Goal: Task Accomplishment & Management: Use online tool/utility

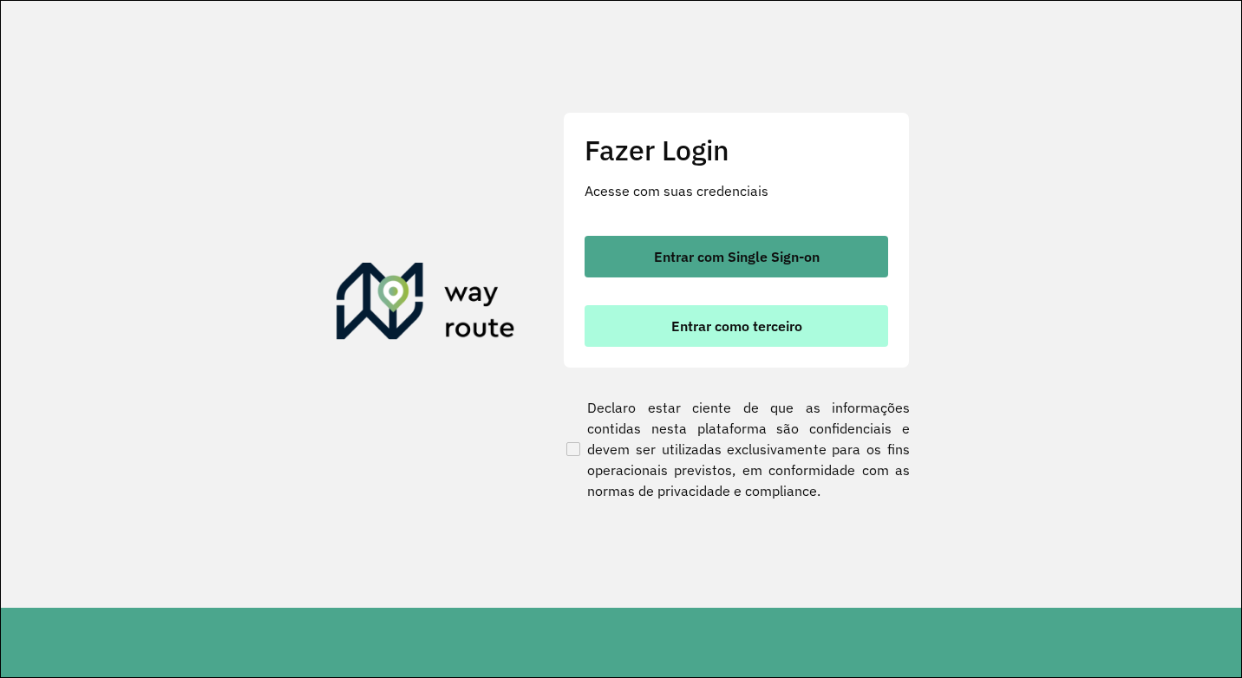
click at [727, 316] on button "Entrar como terceiro" at bounding box center [736, 326] width 304 height 42
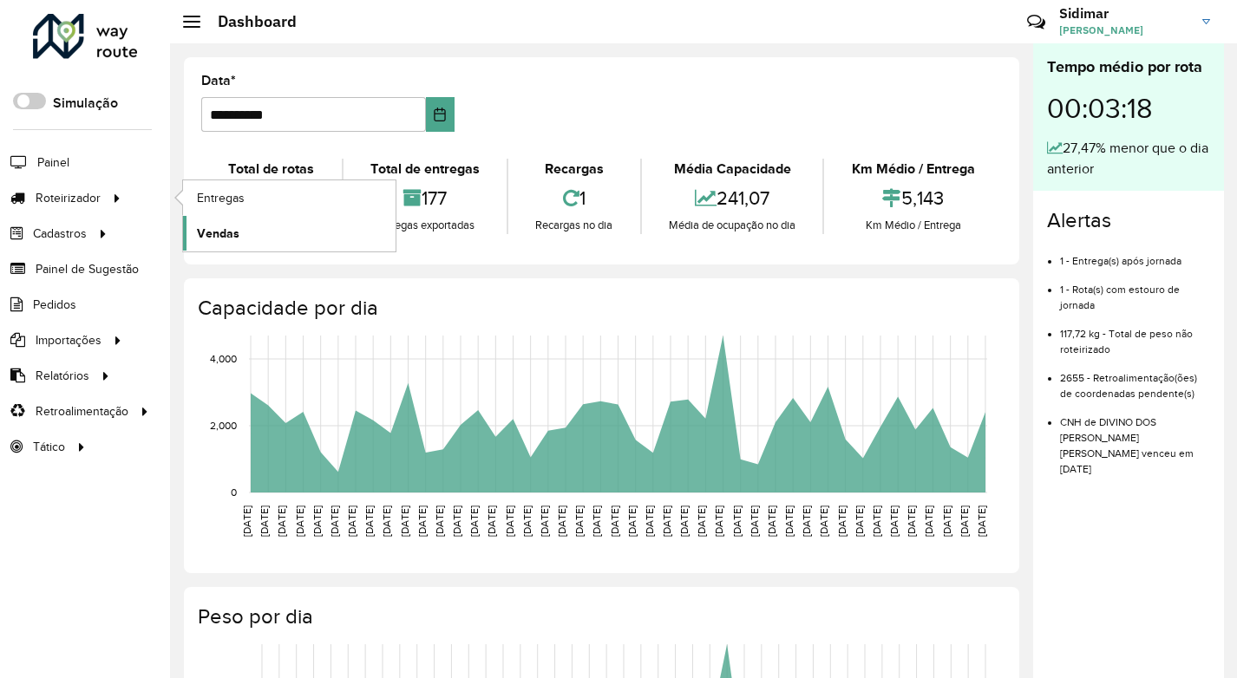
click at [196, 224] on link "Vendas" at bounding box center [289, 233] width 212 height 35
click at [262, 202] on link "Entregas" at bounding box center [289, 197] width 212 height 35
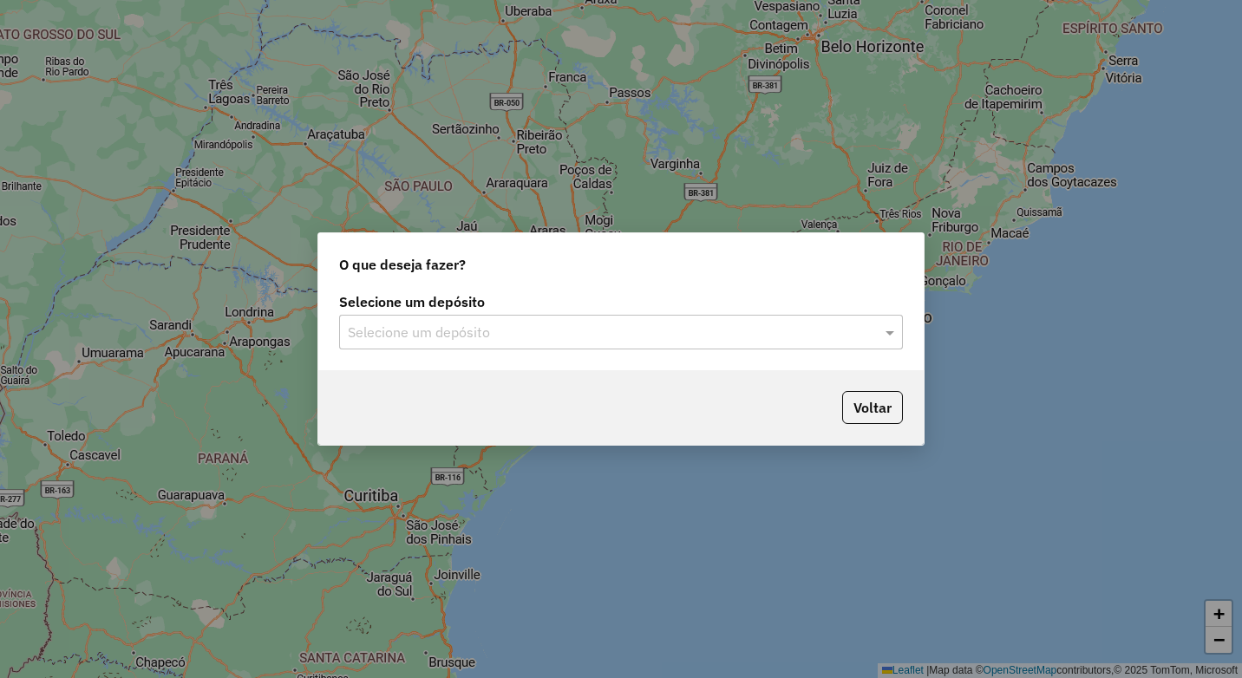
click at [739, 331] on input "text" at bounding box center [604, 333] width 512 height 21
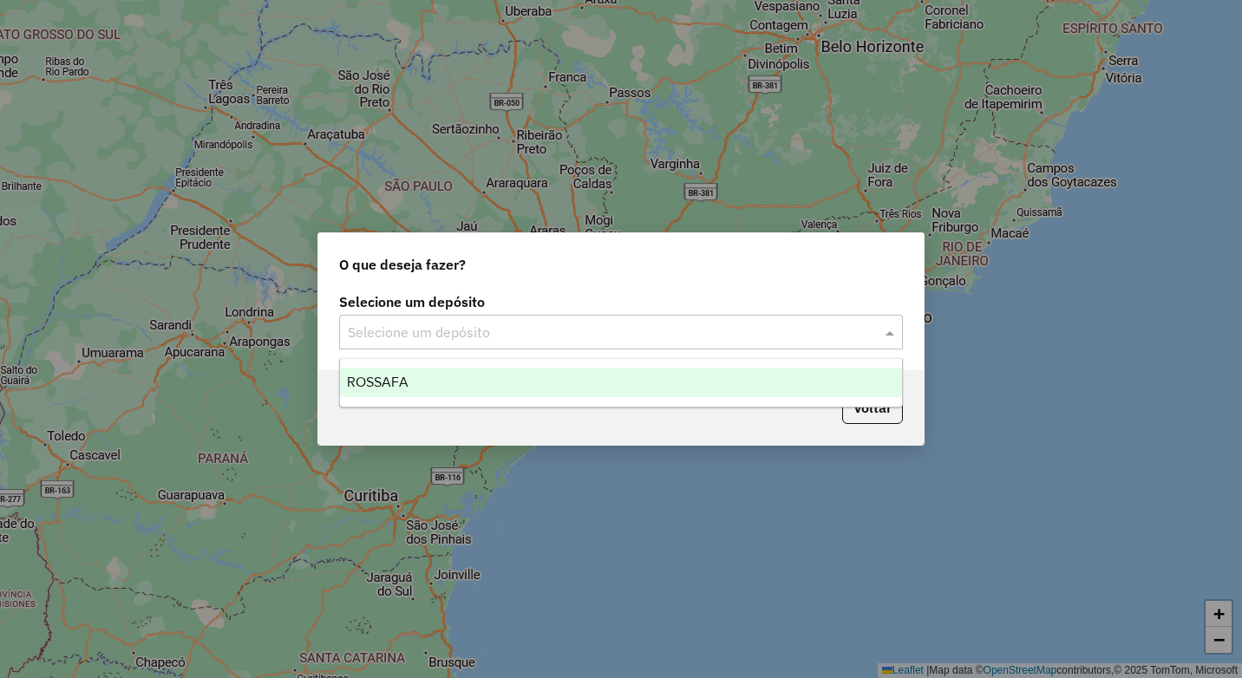
click at [607, 375] on div "ROSSAFA" at bounding box center [621, 382] width 562 height 29
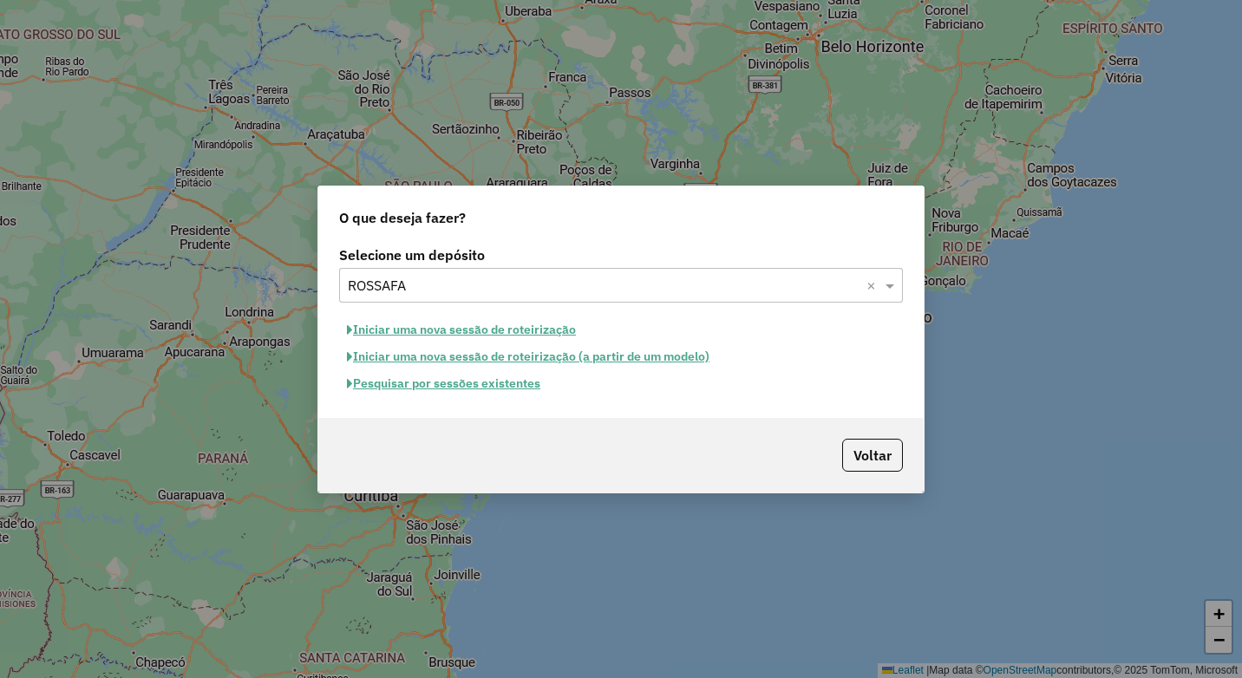
click at [380, 390] on button "Pesquisar por sessões existentes" at bounding box center [443, 383] width 209 height 27
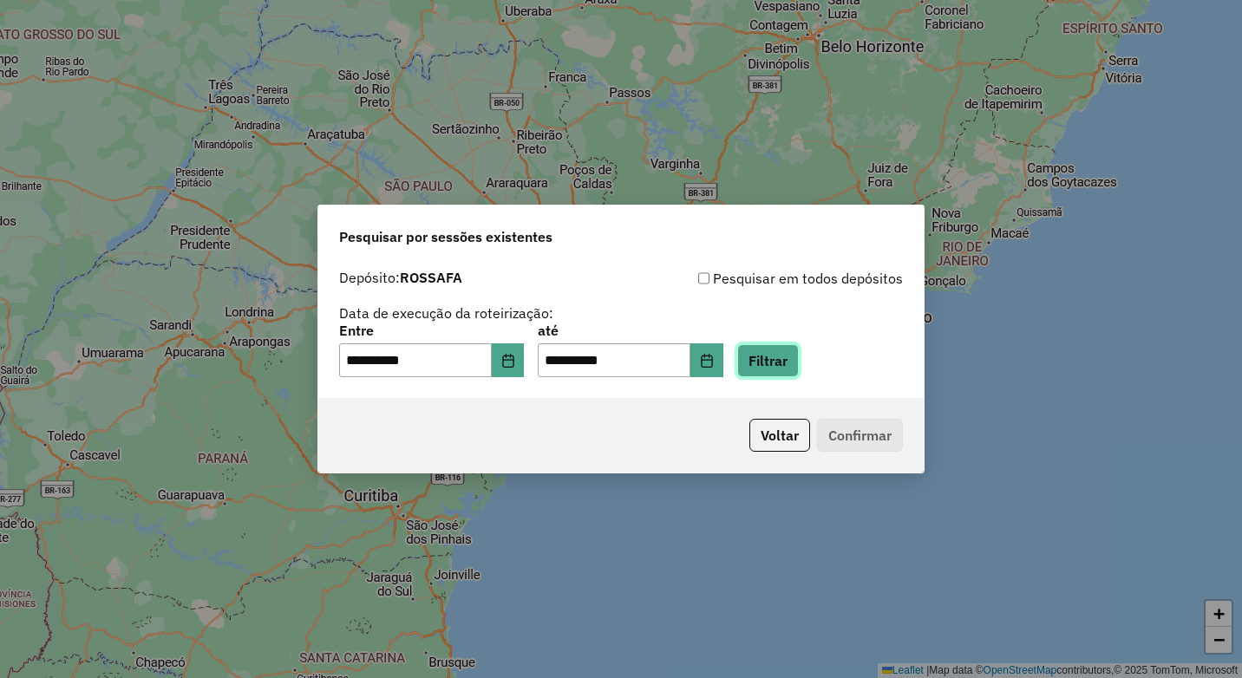
click at [799, 357] on button "Filtrar" at bounding box center [768, 360] width 62 height 33
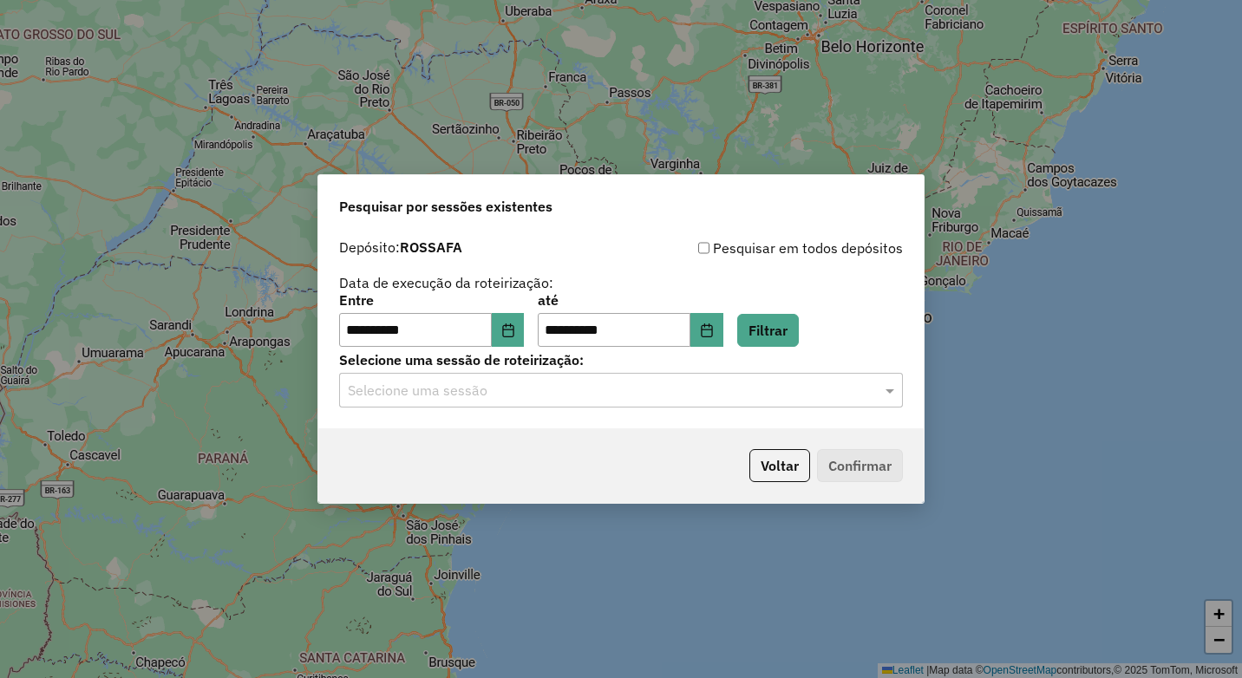
click at [819, 400] on input "text" at bounding box center [604, 391] width 512 height 21
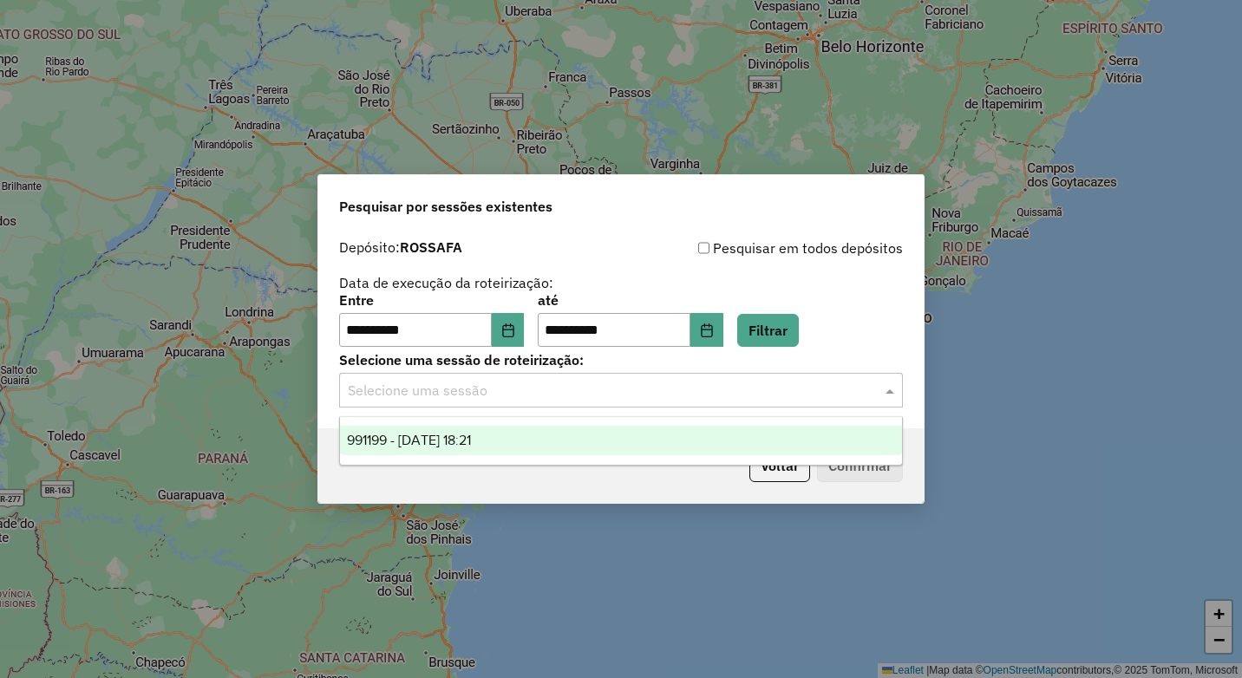
click at [721, 443] on div "991199 - 19/08/2025 18:21" at bounding box center [621, 440] width 562 height 29
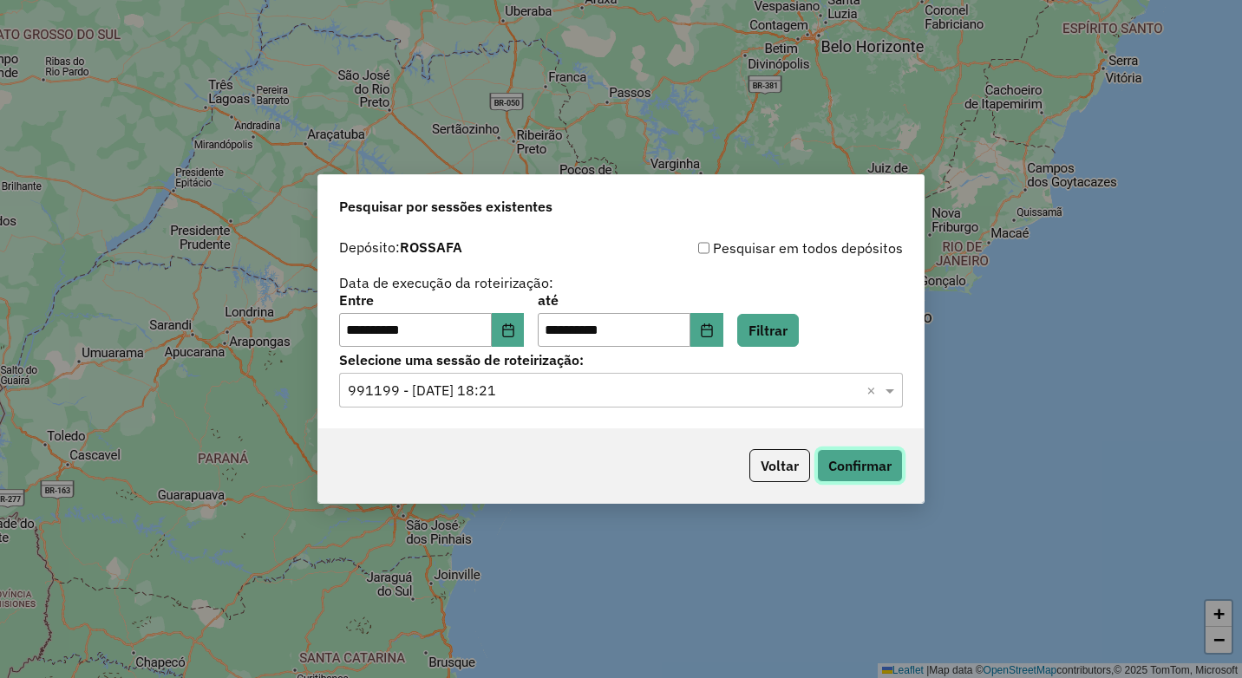
click at [875, 461] on button "Confirmar" at bounding box center [860, 465] width 86 height 33
